Goal: Task Accomplishment & Management: Manage account settings

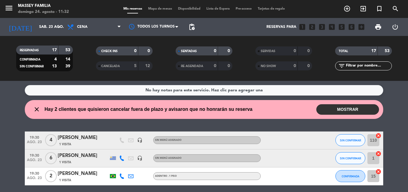
scroll to position [1, 0]
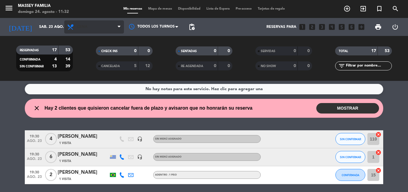
click at [103, 30] on span "Cena" at bounding box center [94, 26] width 60 height 13
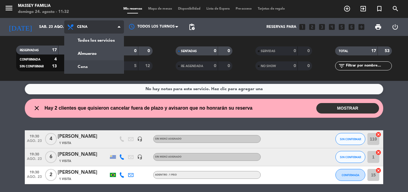
click at [102, 56] on div "menu [PERSON_NAME] FAMILIA [DATE] 24. agosto - 11:32 Mis reservas Mapa de mesas…" at bounding box center [204, 40] width 408 height 81
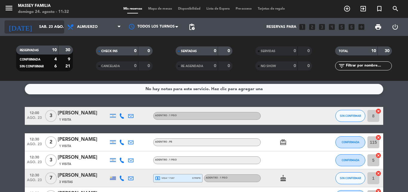
click at [44, 31] on input "sáb. 23 ago." at bounding box center [61, 27] width 50 height 10
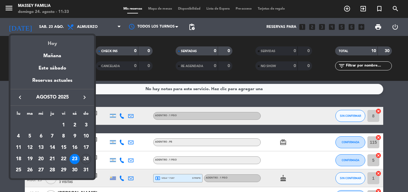
click at [59, 41] on div "Hoy" at bounding box center [52, 41] width 84 height 12
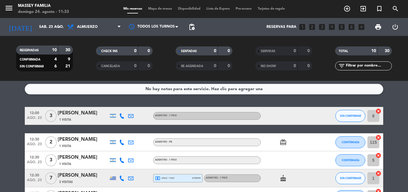
type input "dom. 24 ago."
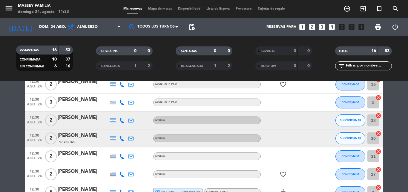
scroll to position [23, 0]
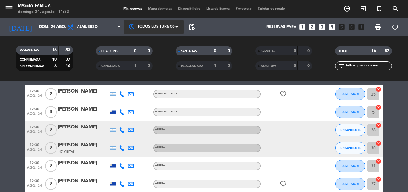
click at [155, 20] on div at bounding box center [154, 26] width 60 height 13
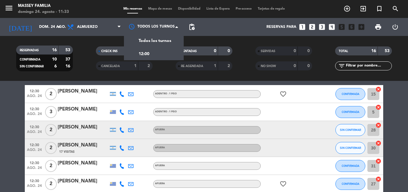
click at [157, 10] on span "Mapa de mesas" at bounding box center [160, 8] width 30 height 3
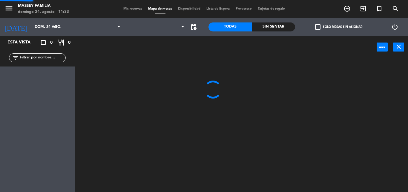
click at [159, 9] on span "Mapa de mesas" at bounding box center [160, 8] width 30 height 3
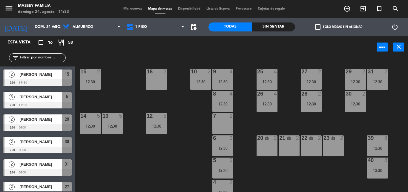
click at [222, 123] on div "7 2" at bounding box center [222, 123] width 21 height 21
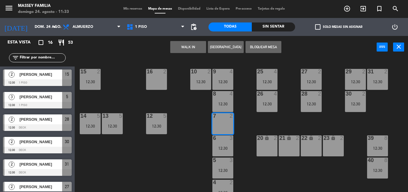
click at [269, 52] on button "Bloquear Mesa" at bounding box center [264, 47] width 36 height 12
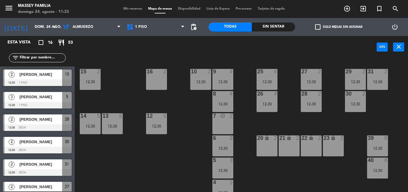
click at [156, 80] on div "16 2" at bounding box center [156, 79] width 21 height 21
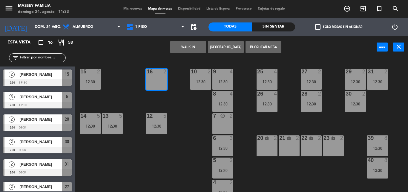
click at [262, 51] on button "Bloquear Mesa" at bounding box center [264, 47] width 36 height 12
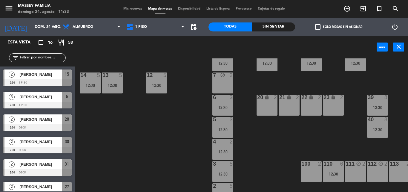
scroll to position [42, 0]
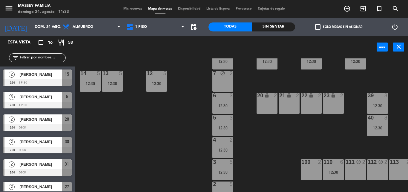
click at [314, 167] on div "100 2" at bounding box center [311, 169] width 21 height 21
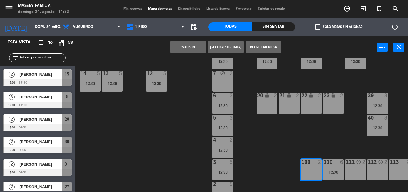
click at [262, 47] on button "Bloquear Mesa" at bounding box center [264, 47] width 36 height 12
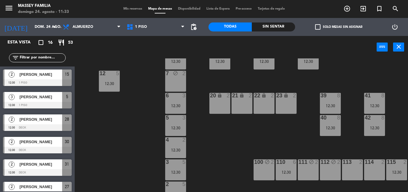
scroll to position [42, 51]
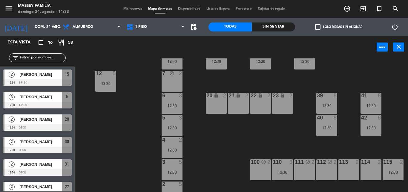
click at [376, 169] on div "114 2" at bounding box center [371, 169] width 21 height 21
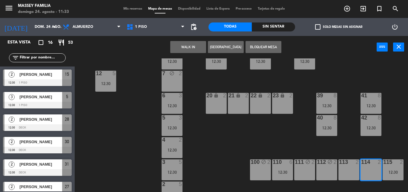
click at [271, 47] on button "Bloquear Mesa" at bounding box center [264, 47] width 36 height 12
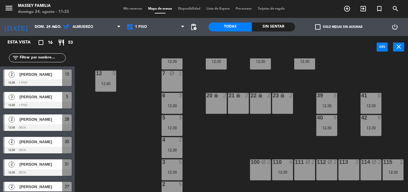
click at [399, 129] on div "9 4 12:30 10 2 12:30 15 2 12:30 16 block 2 25 4 12:30 27 2 12:30 29 2 12:30 31 …" at bounding box center [243, 124] width 329 height 133
click at [394, 173] on div "12:30" at bounding box center [393, 172] width 21 height 4
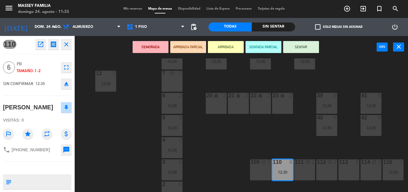
click at [290, 140] on div "9 4 12:30 10 2 12:30 15 2 12:30 16 block 2 25 4 12:30 27 2 12:30 29 2 12:30 31 …" at bounding box center [243, 124] width 329 height 133
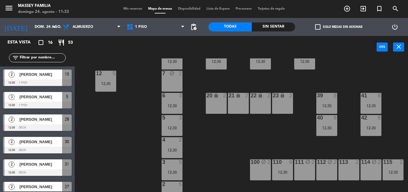
scroll to position [39, 0]
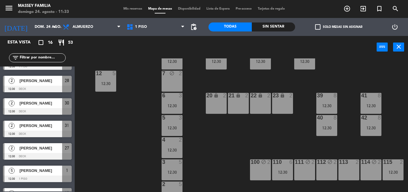
click at [281, 172] on div "12:30" at bounding box center [282, 172] width 21 height 4
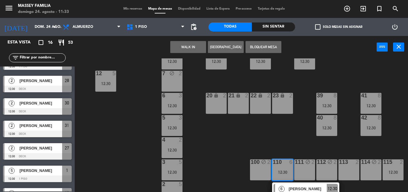
click at [272, 147] on div "9 4 12:30 10 2 12:30 15 2 12:30 16 block 2 25 4 12:30 27 2 12:30 29 2 12:30 31 …" at bounding box center [243, 124] width 329 height 133
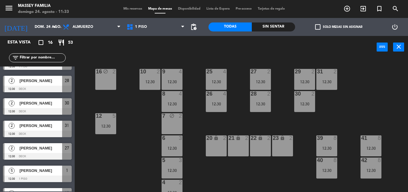
scroll to position [0, 51]
click at [128, 9] on span "Mis reservas" at bounding box center [132, 8] width 25 height 3
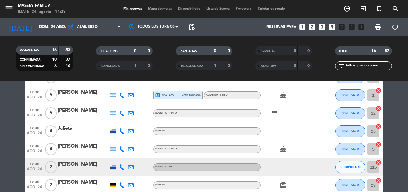
scroll to position [131, 0]
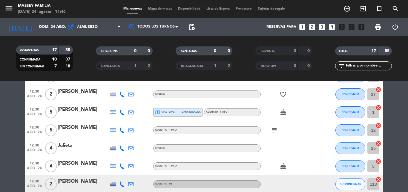
click at [60, 7] on div "MASSEY FAMILIA" at bounding box center [42, 6] width 48 height 6
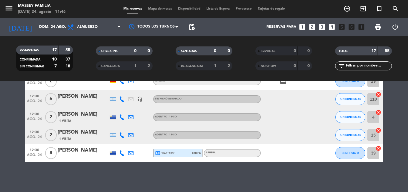
scroll to position [224, 0]
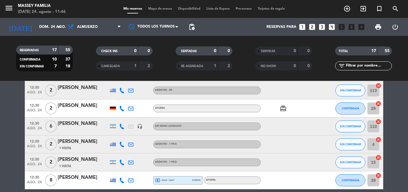
click at [98, 139] on div "[PERSON_NAME]" at bounding box center [83, 141] width 51 height 8
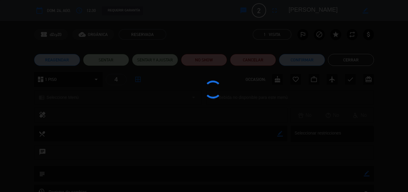
scroll to position [251, 0]
